Goal: Navigation & Orientation: Find specific page/section

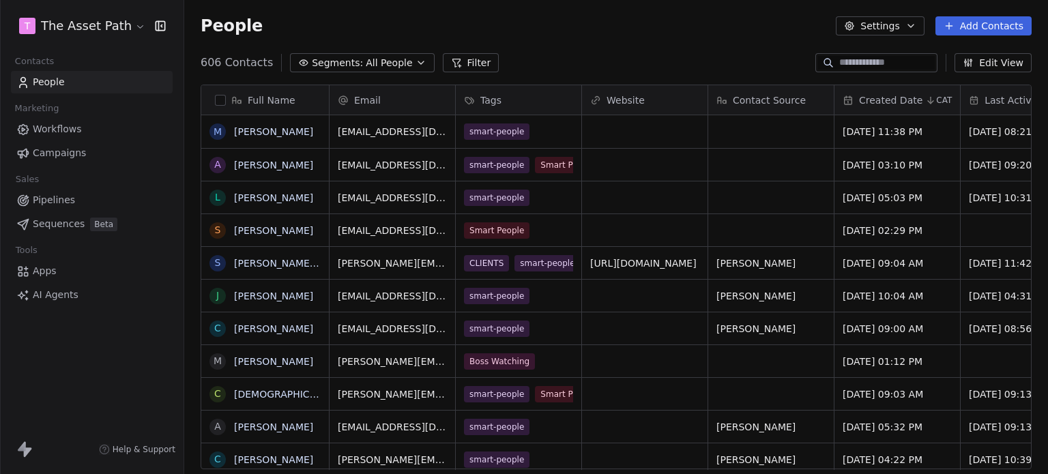
scroll to position [407, 853]
click at [57, 205] on span "Pipelines" at bounding box center [54, 200] width 42 height 14
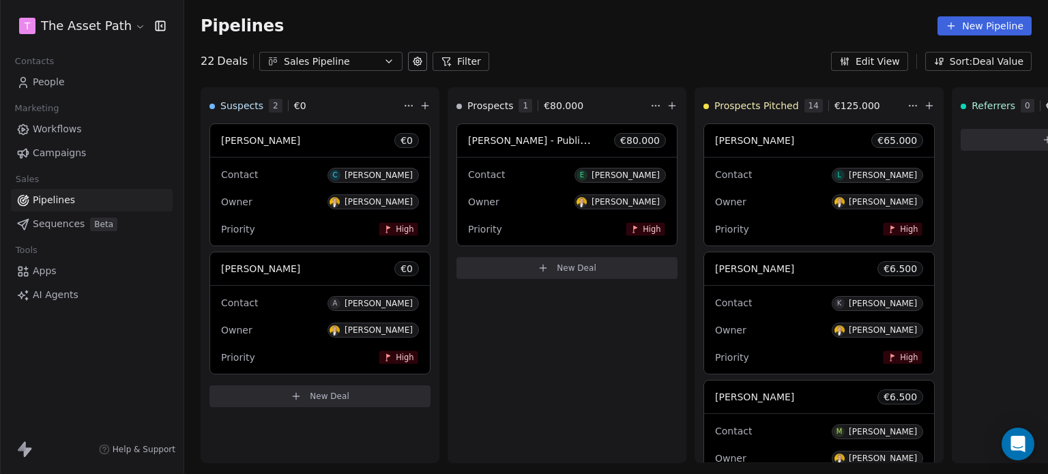
click at [339, 66] on div "Sales Pipeline" at bounding box center [331, 62] width 94 height 14
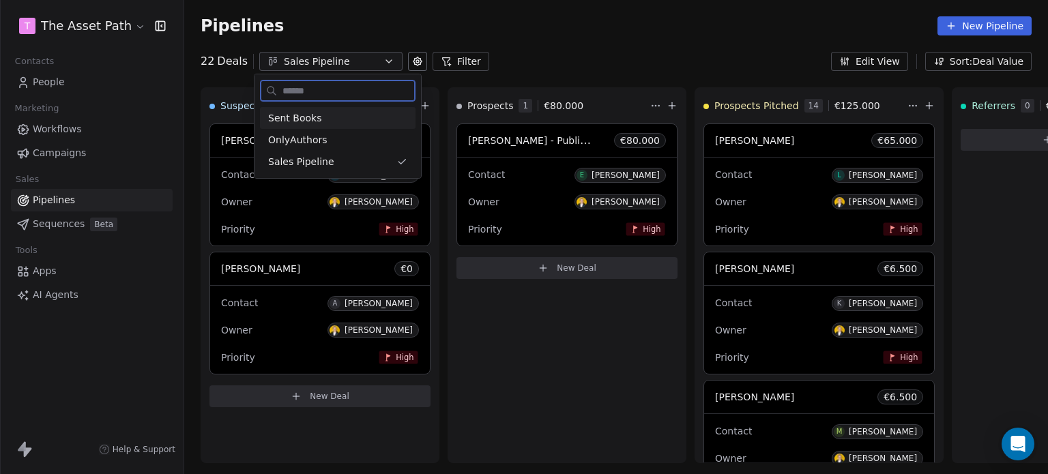
click at [327, 119] on div "Sent Books" at bounding box center [337, 118] width 139 height 14
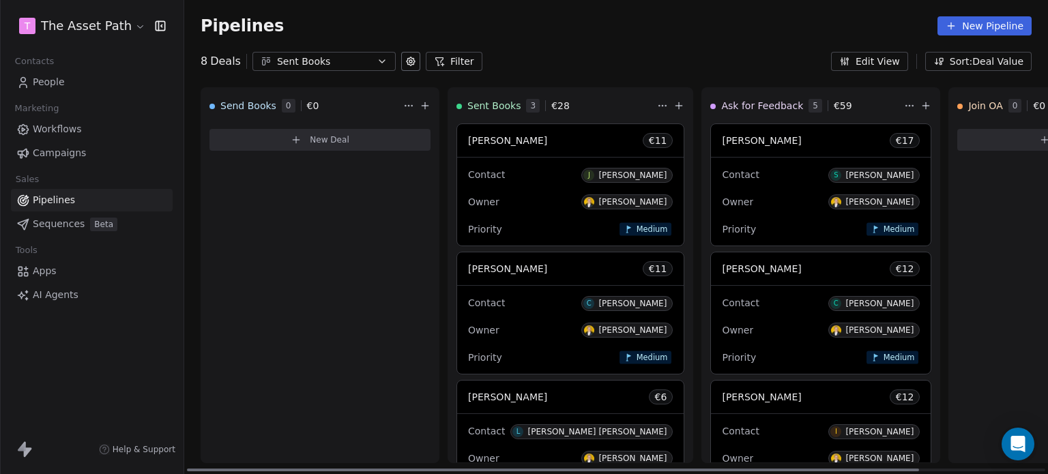
click at [564, 265] on div "[PERSON_NAME] € 11" at bounding box center [570, 269] width 227 height 33
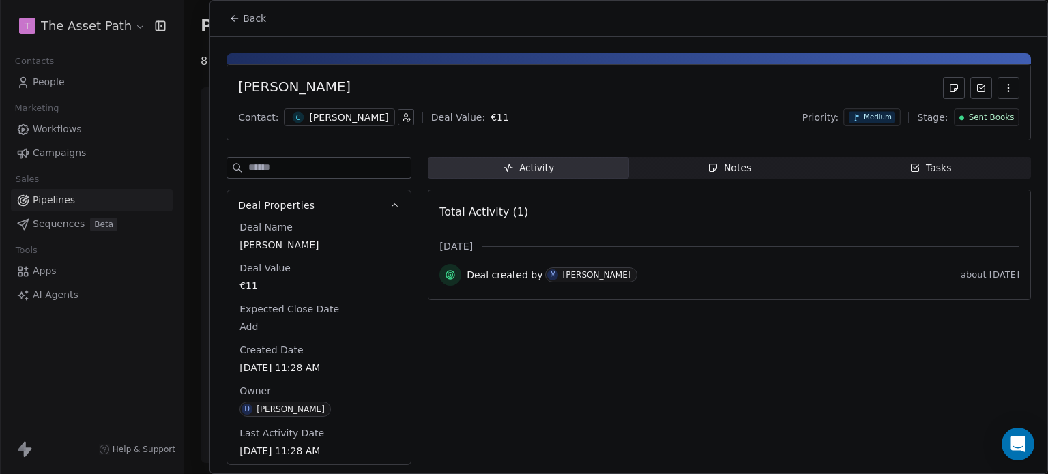
click at [261, 16] on span "Back" at bounding box center [254, 19] width 23 height 14
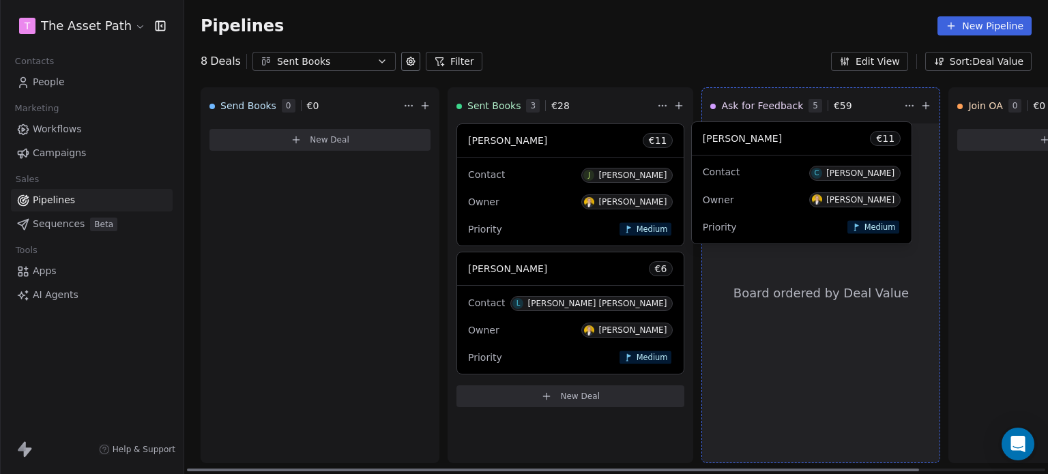
drag, startPoint x: 513, startPoint y: 299, endPoint x: 746, endPoint y: 169, distance: 266.7
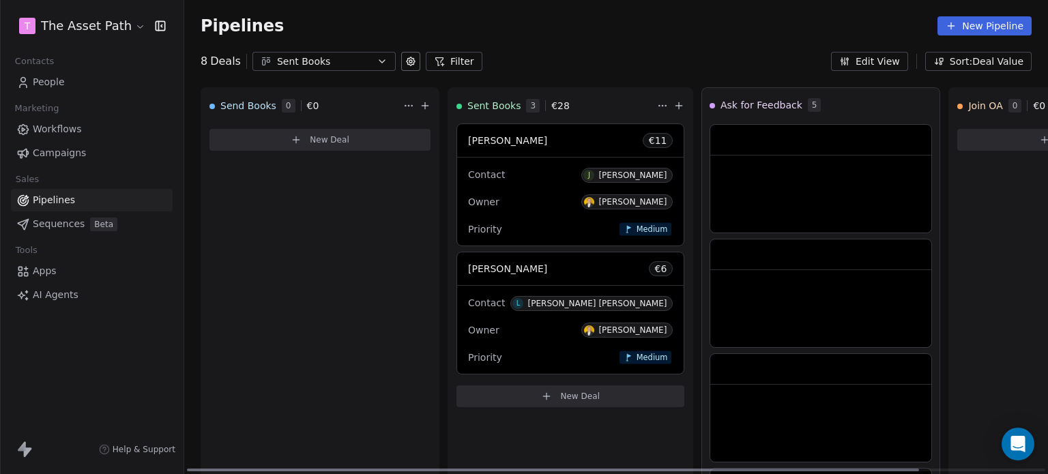
click at [556, 272] on div "[PERSON_NAME] € 6" at bounding box center [570, 269] width 227 height 33
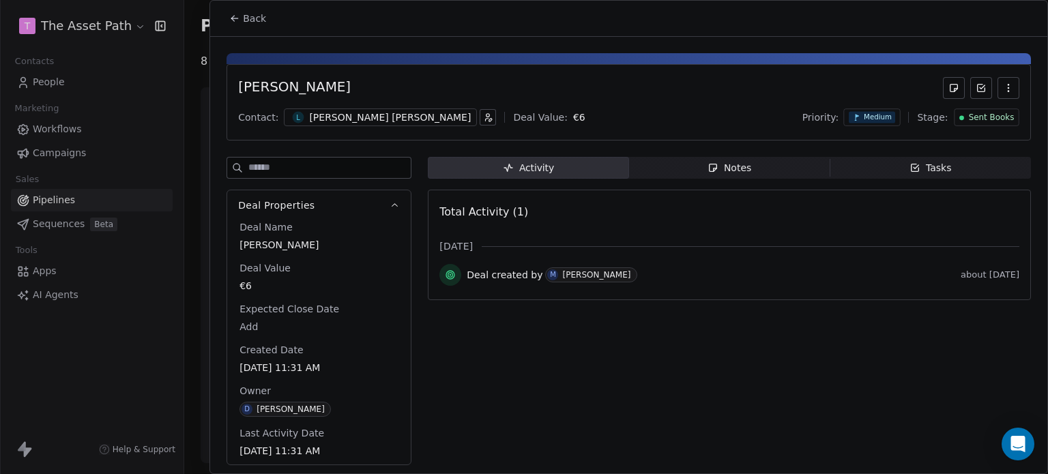
click at [237, 22] on icon at bounding box center [234, 18] width 11 height 11
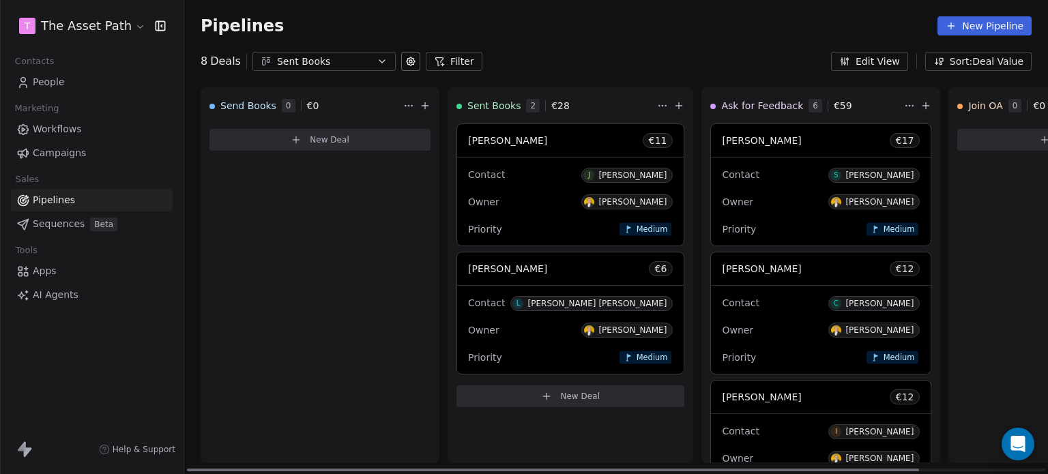
click at [510, 144] on div "[PERSON_NAME] € 11" at bounding box center [570, 140] width 227 height 33
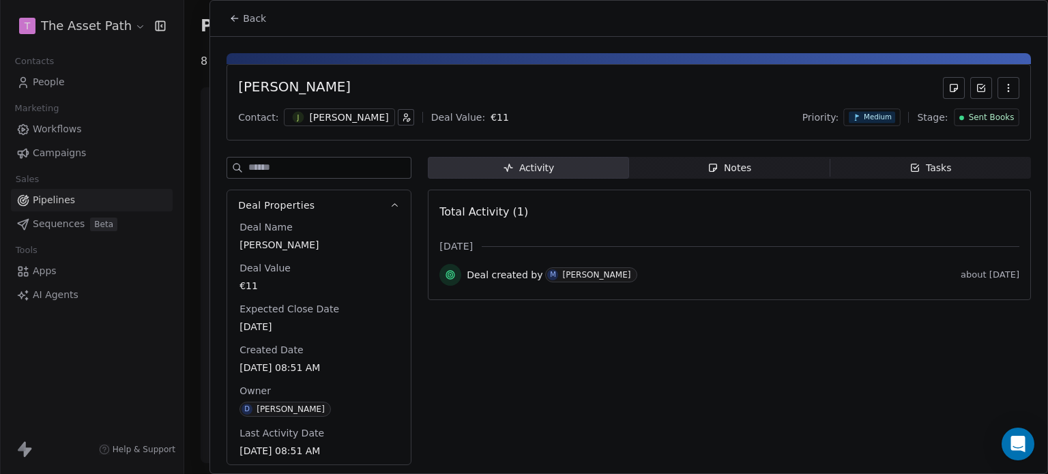
click at [253, 17] on span "Back" at bounding box center [254, 19] width 23 height 14
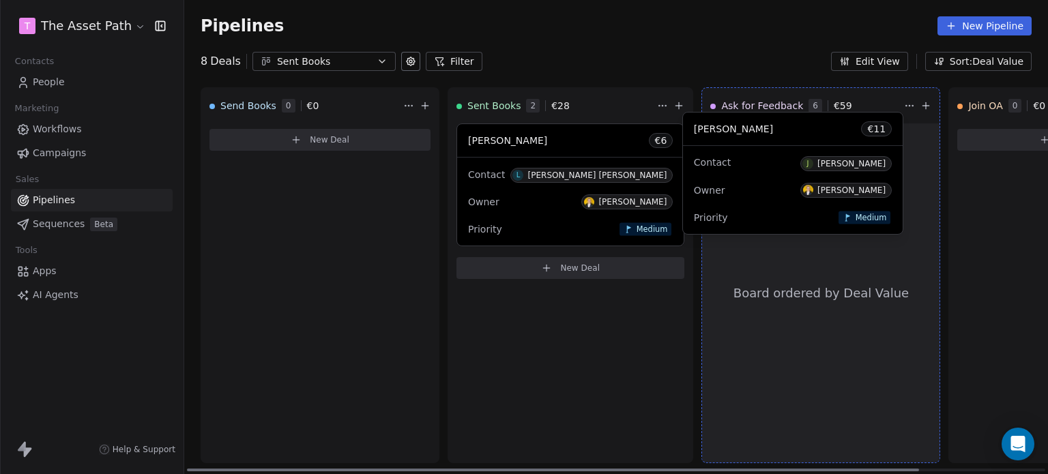
drag, startPoint x: 504, startPoint y: 177, endPoint x: 730, endPoint y: 166, distance: 226.2
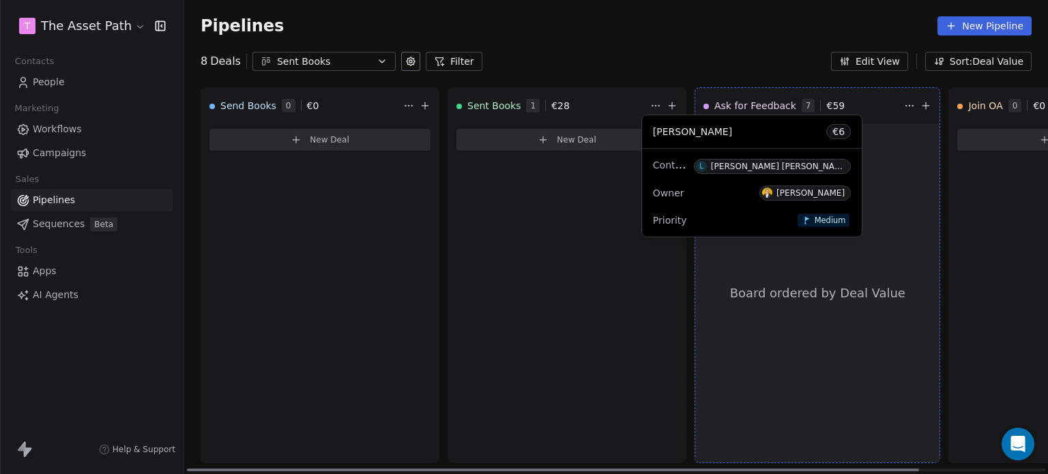
drag, startPoint x: 548, startPoint y: 149, endPoint x: 733, endPoint y: 141, distance: 185.1
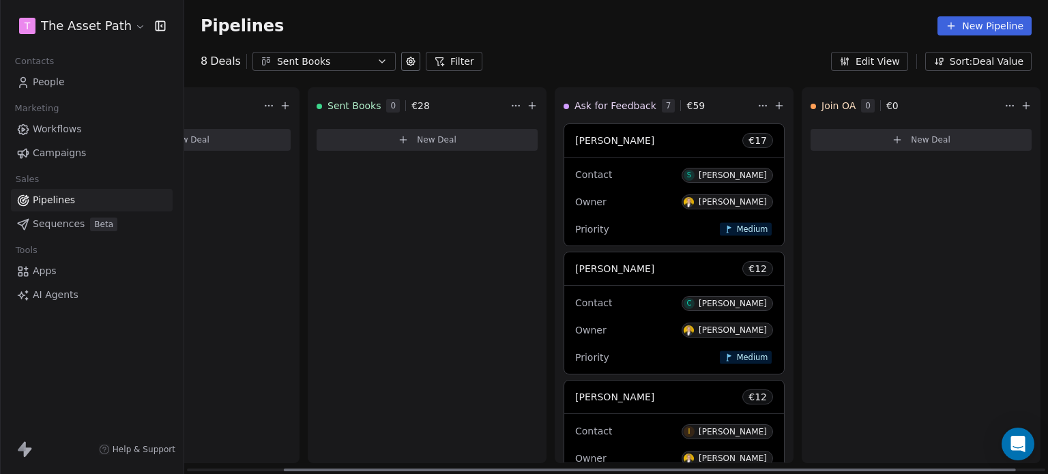
scroll to position [0, 148]
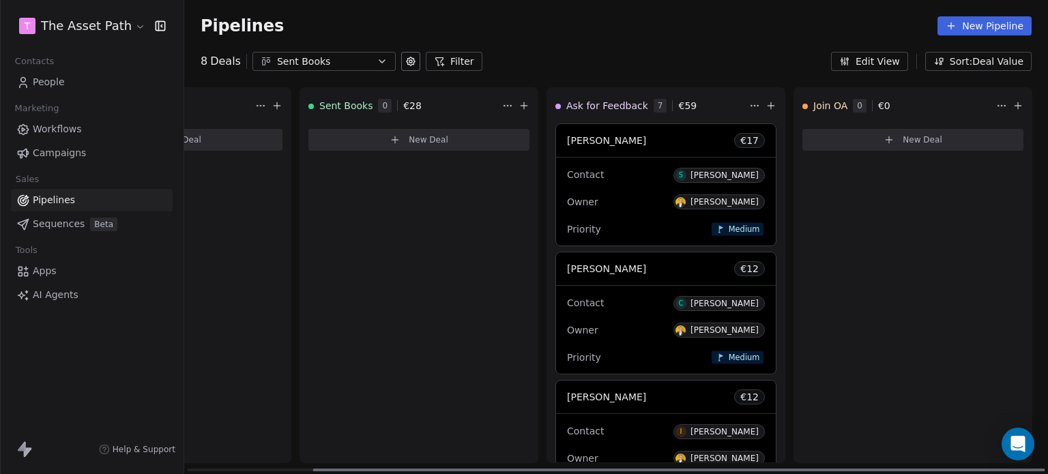
drag, startPoint x: 605, startPoint y: 469, endPoint x: 802, endPoint y: 462, distance: 197.3
click at [802, 469] on div at bounding box center [679, 470] width 732 height 3
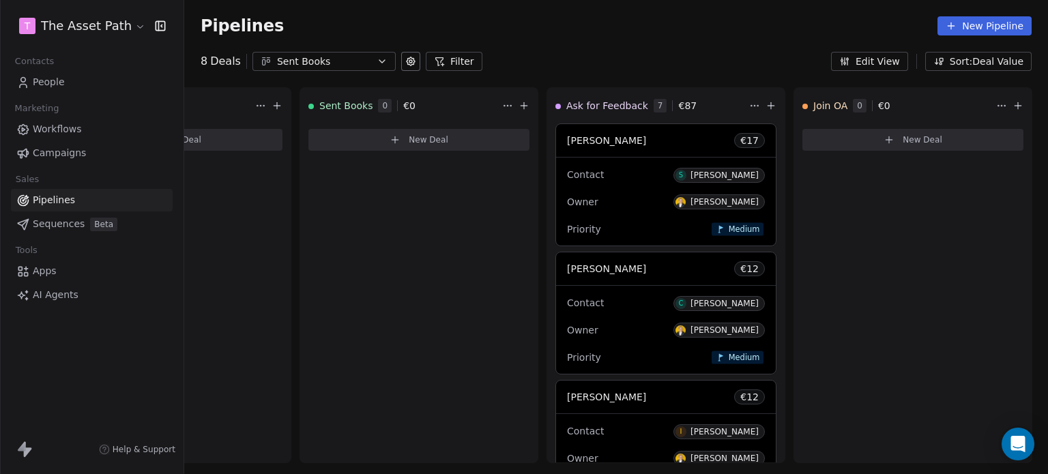
click at [80, 157] on span "Campaigns" at bounding box center [59, 153] width 53 height 14
